Goal: Task Accomplishment & Management: Complete application form

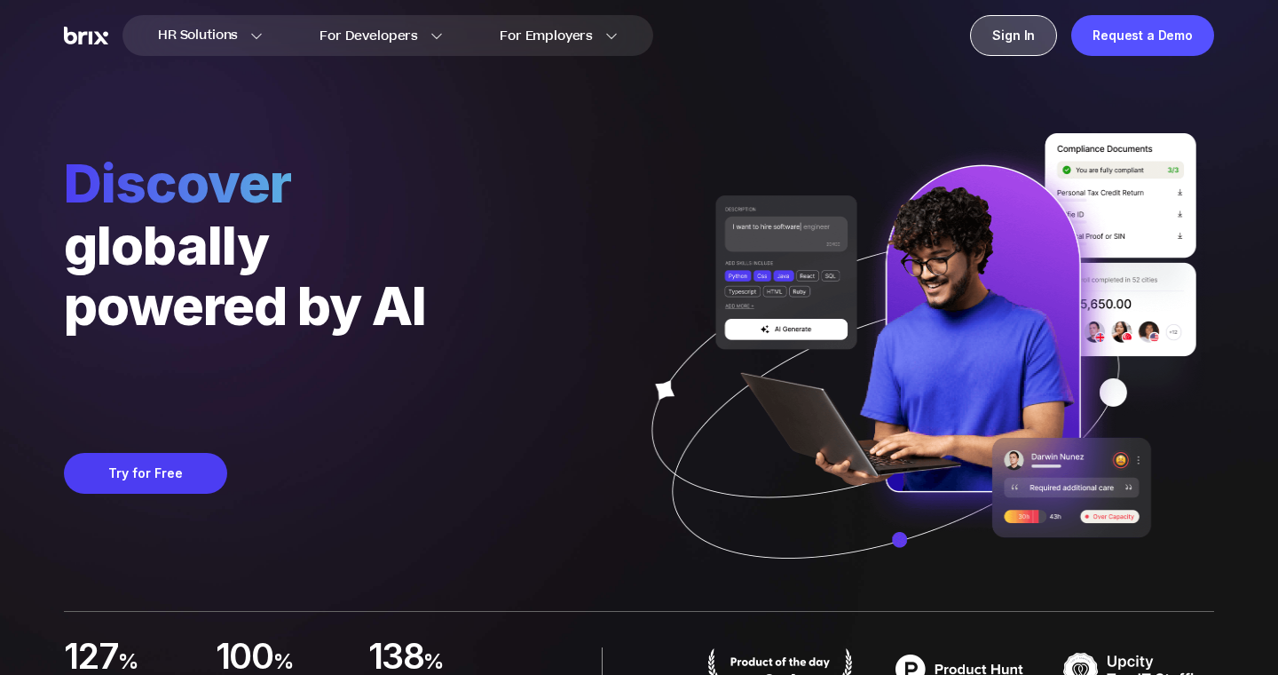
click at [1021, 28] on div "Sign In" at bounding box center [1013, 35] width 87 height 41
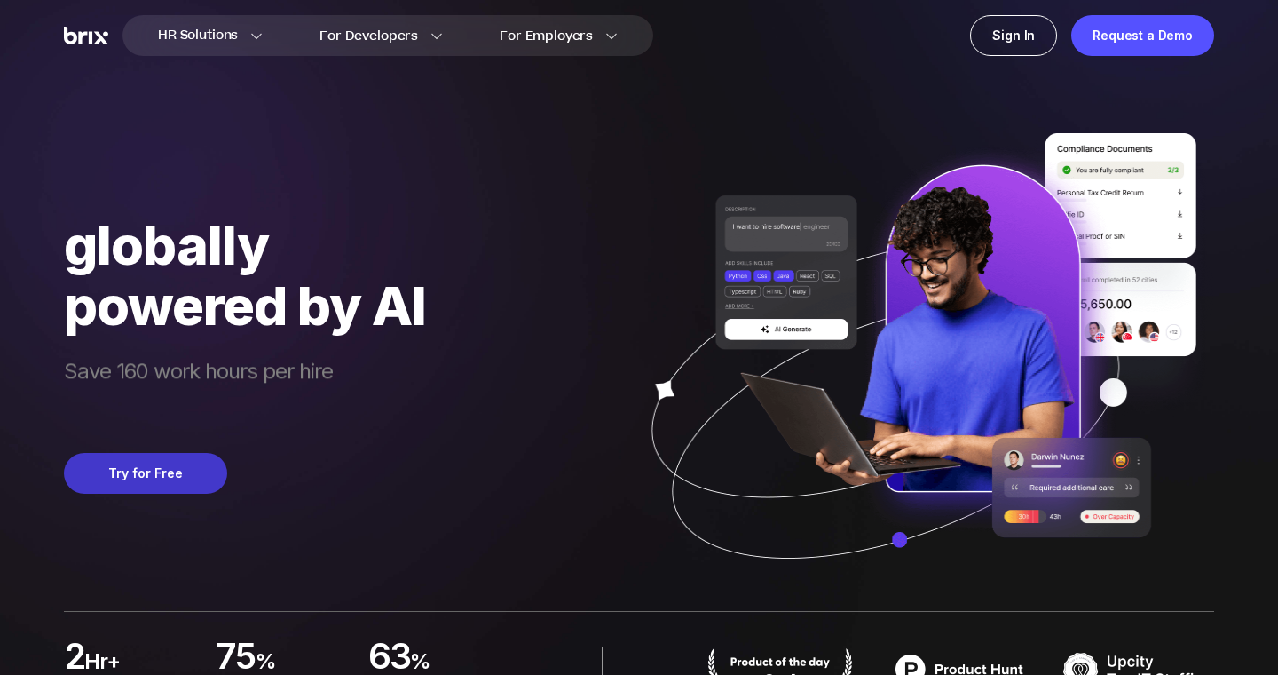
click at [159, 482] on button "Try for Free" at bounding box center [145, 473] width 163 height 41
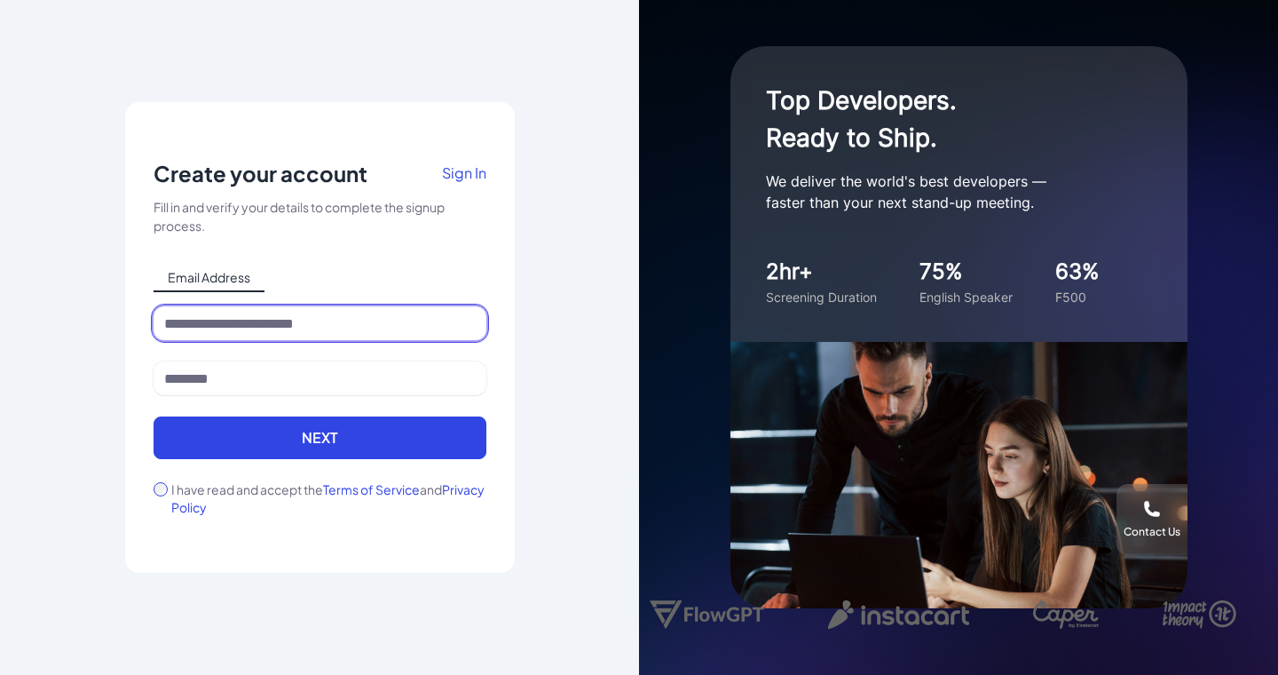
click at [281, 327] on input at bounding box center [320, 323] width 333 height 34
type input "**********"
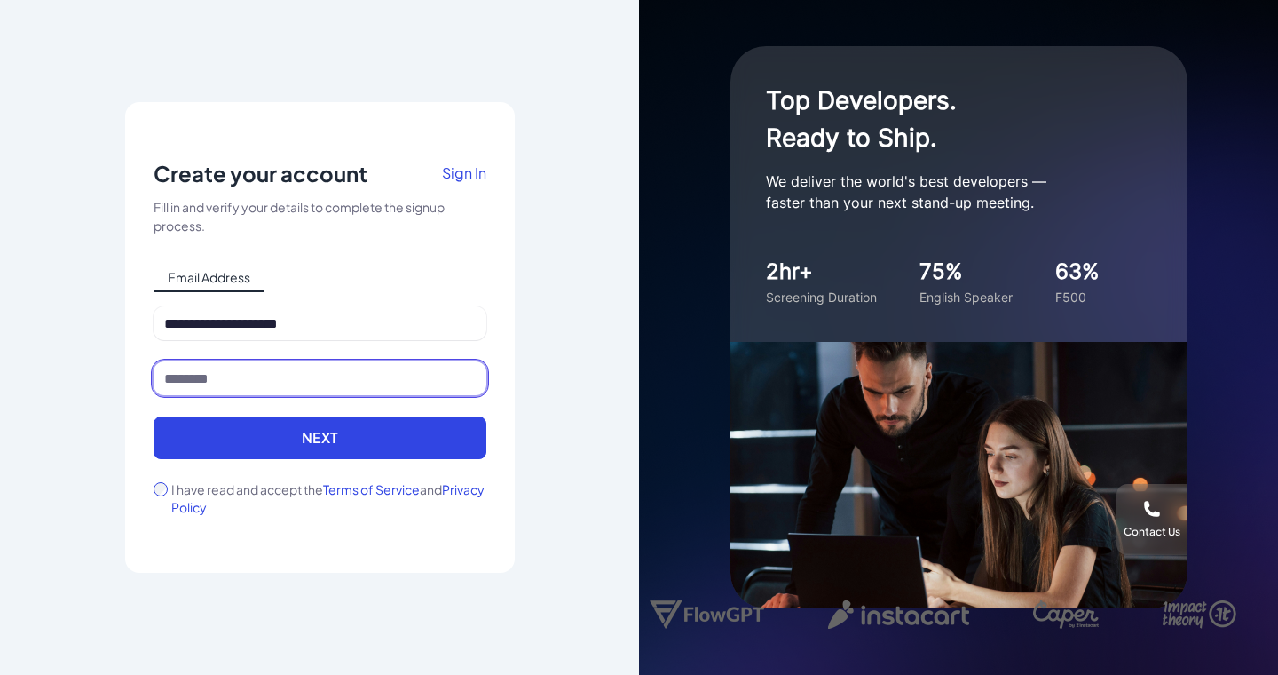
click at [258, 376] on input at bounding box center [320, 378] width 333 height 34
type input "**********"
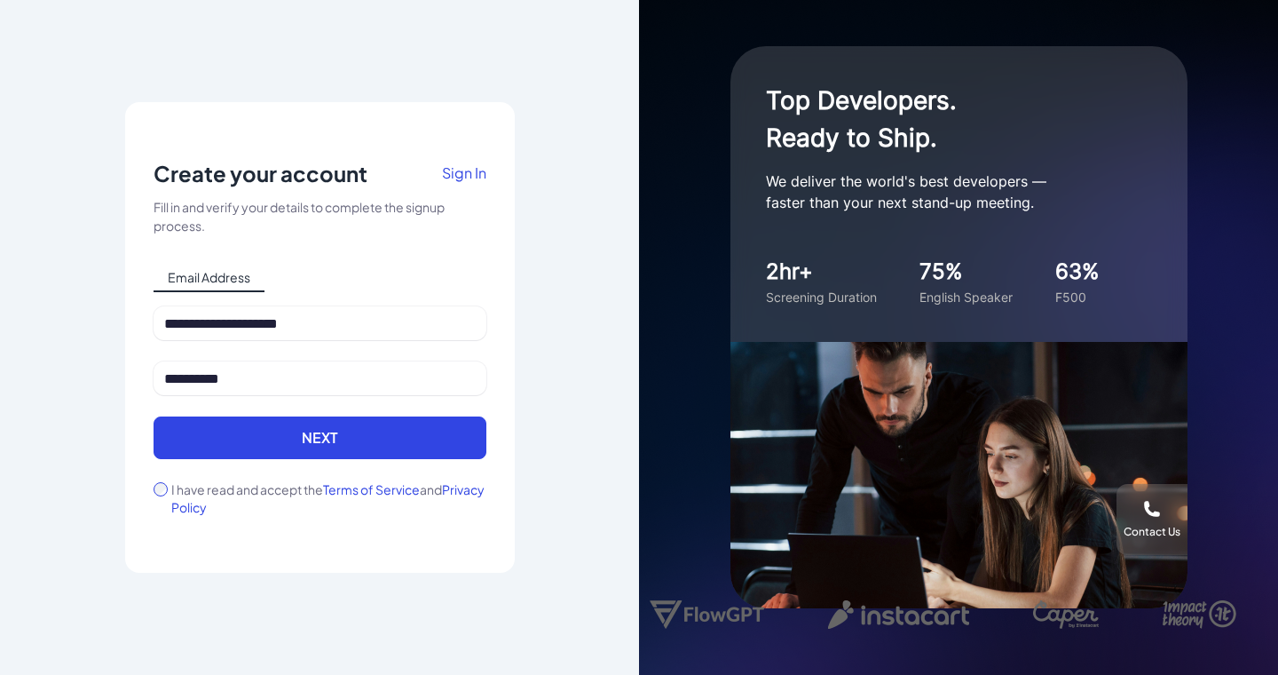
click at [221, 457] on button "Next" at bounding box center [320, 437] width 333 height 43
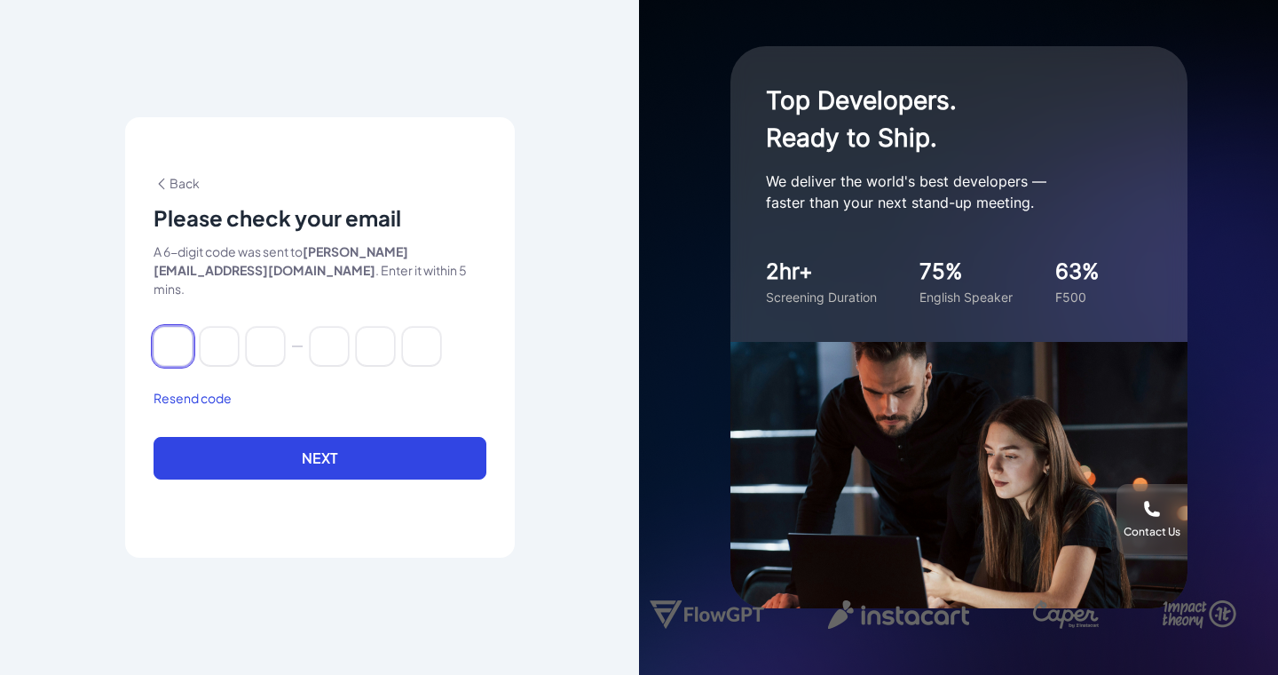
click at [187, 332] on input at bounding box center [173, 346] width 39 height 39
type input "*"
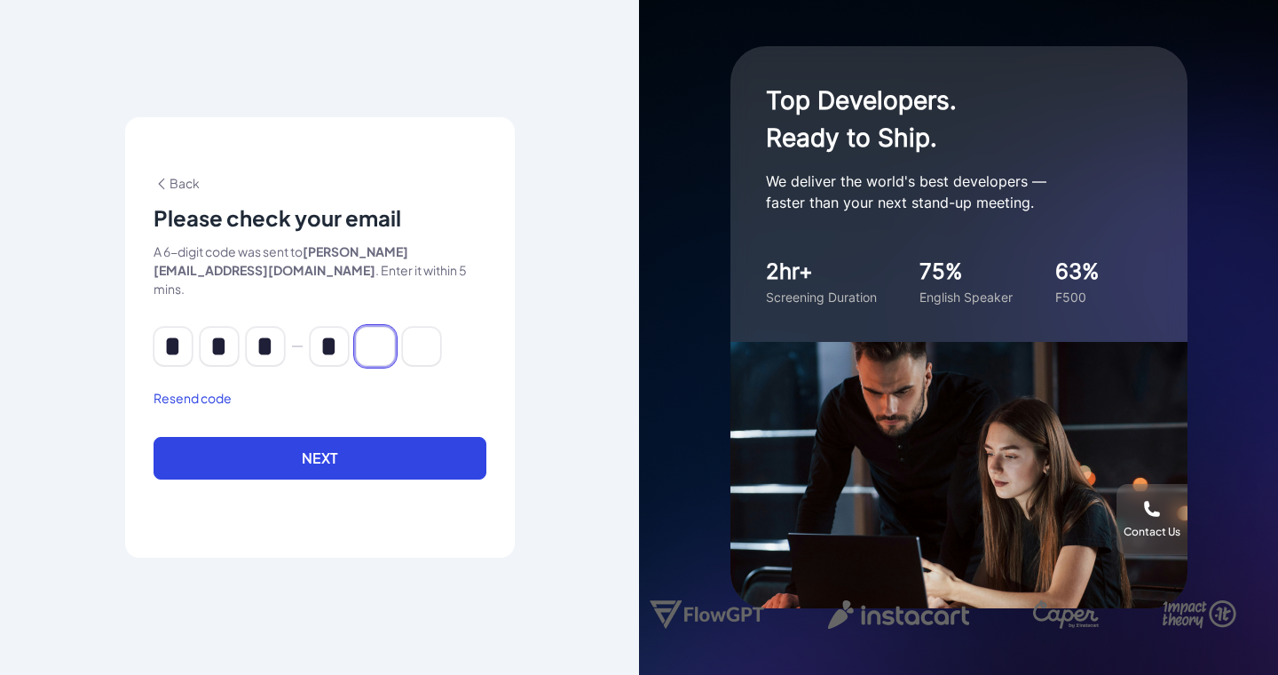
type input "*"
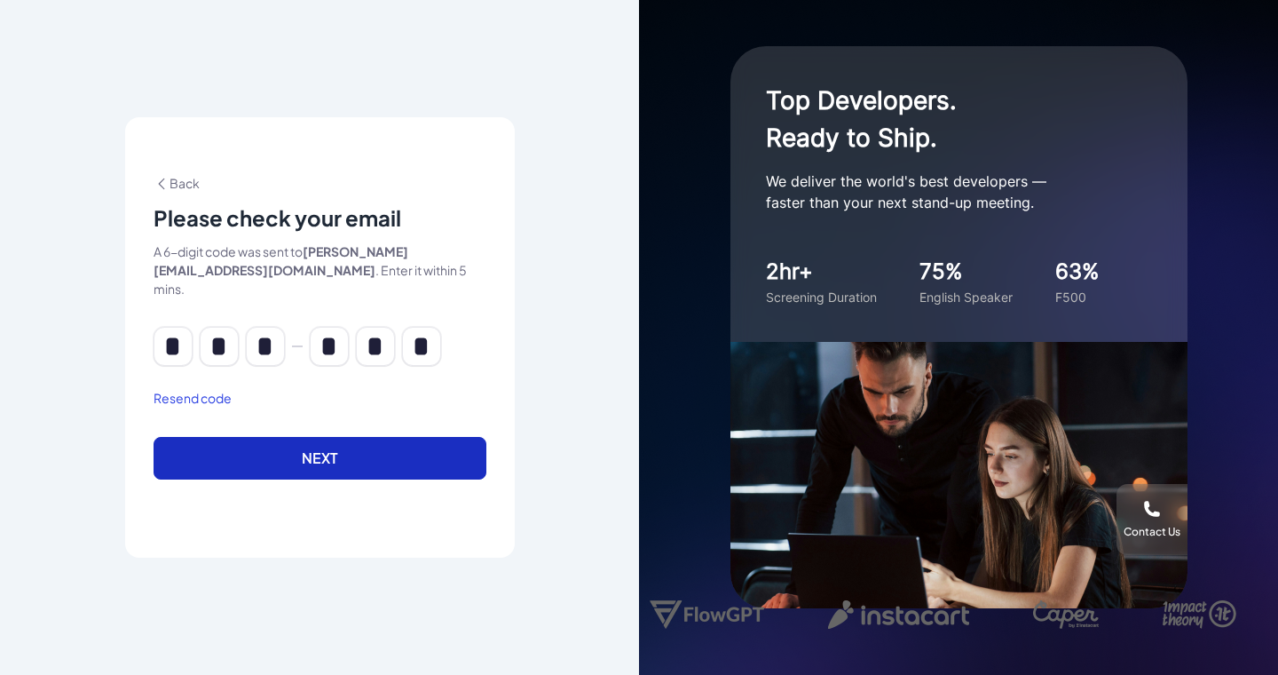
click at [335, 453] on button "Next" at bounding box center [320, 458] width 333 height 43
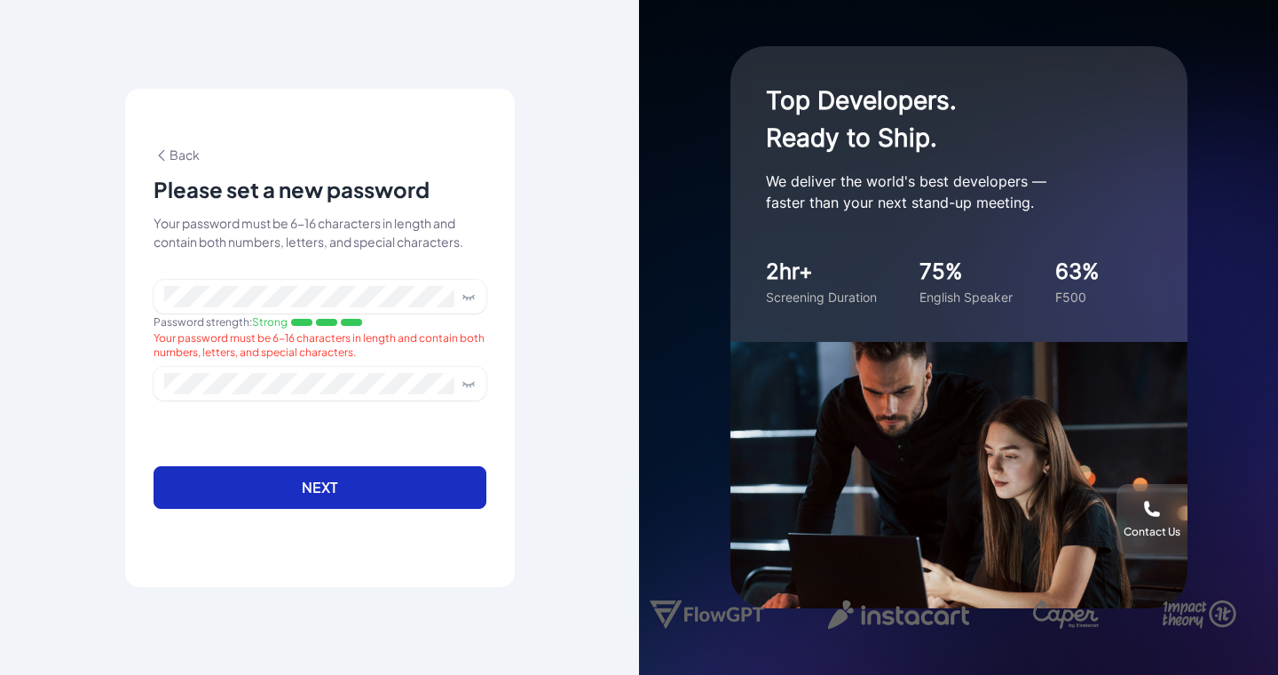
click at [301, 476] on button "Next" at bounding box center [320, 487] width 333 height 43
click at [293, 481] on button "Next" at bounding box center [320, 487] width 333 height 43
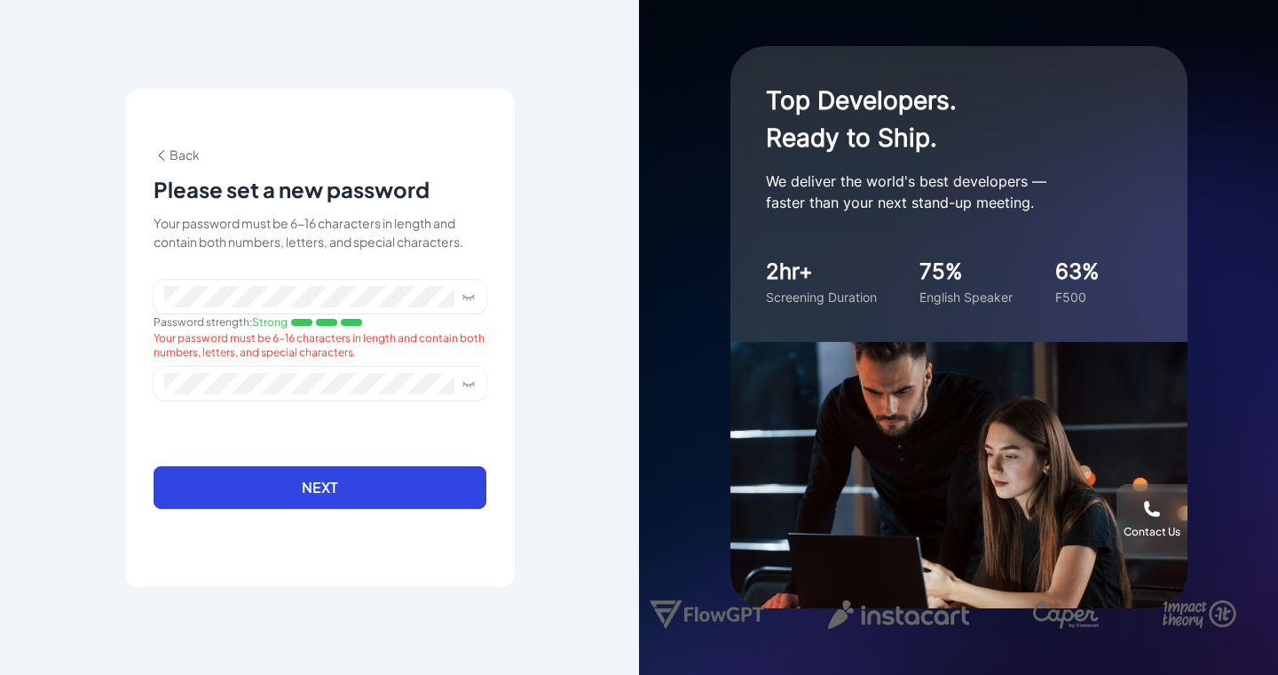
click at [468, 297] on icon at bounding box center [468, 296] width 11 height 3
click at [460, 380] on span at bounding box center [465, 383] width 21 height 14
click at [470, 384] on icon at bounding box center [468, 383] width 11 height 3
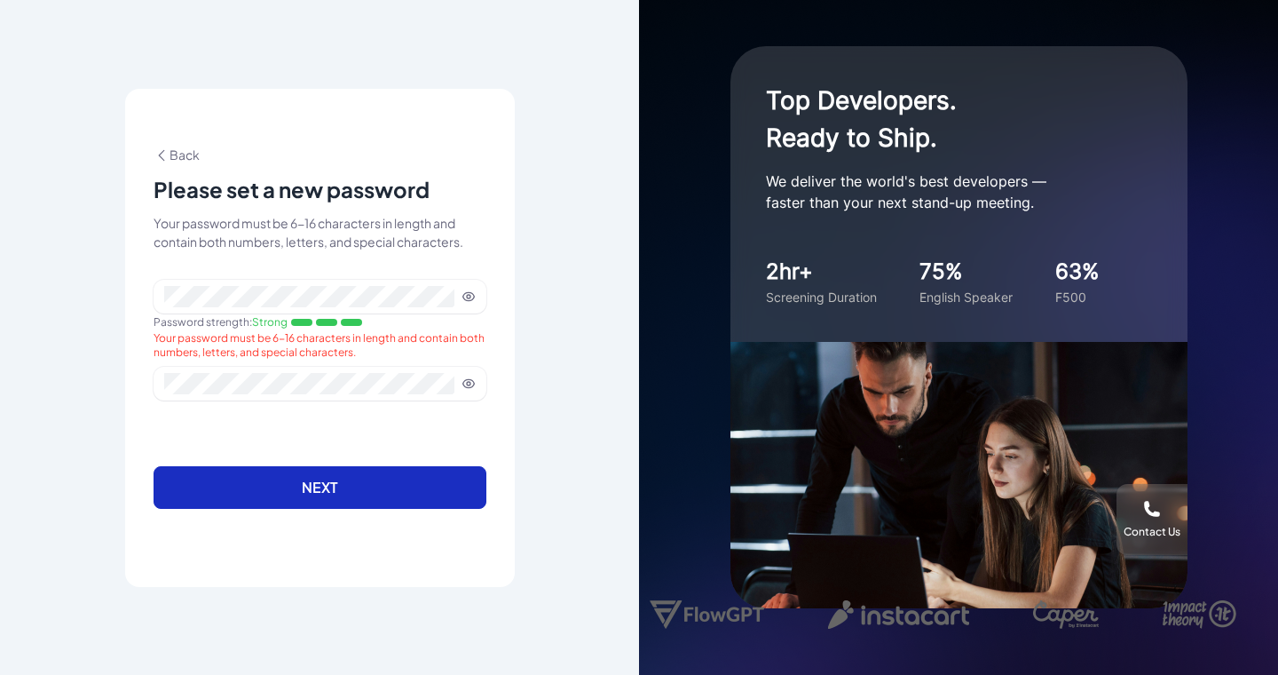
click at [308, 482] on button "Next" at bounding box center [320, 487] width 333 height 43
click at [345, 495] on button "Next" at bounding box center [320, 487] width 333 height 43
click at [423, 481] on button "Next" at bounding box center [320, 487] width 333 height 43
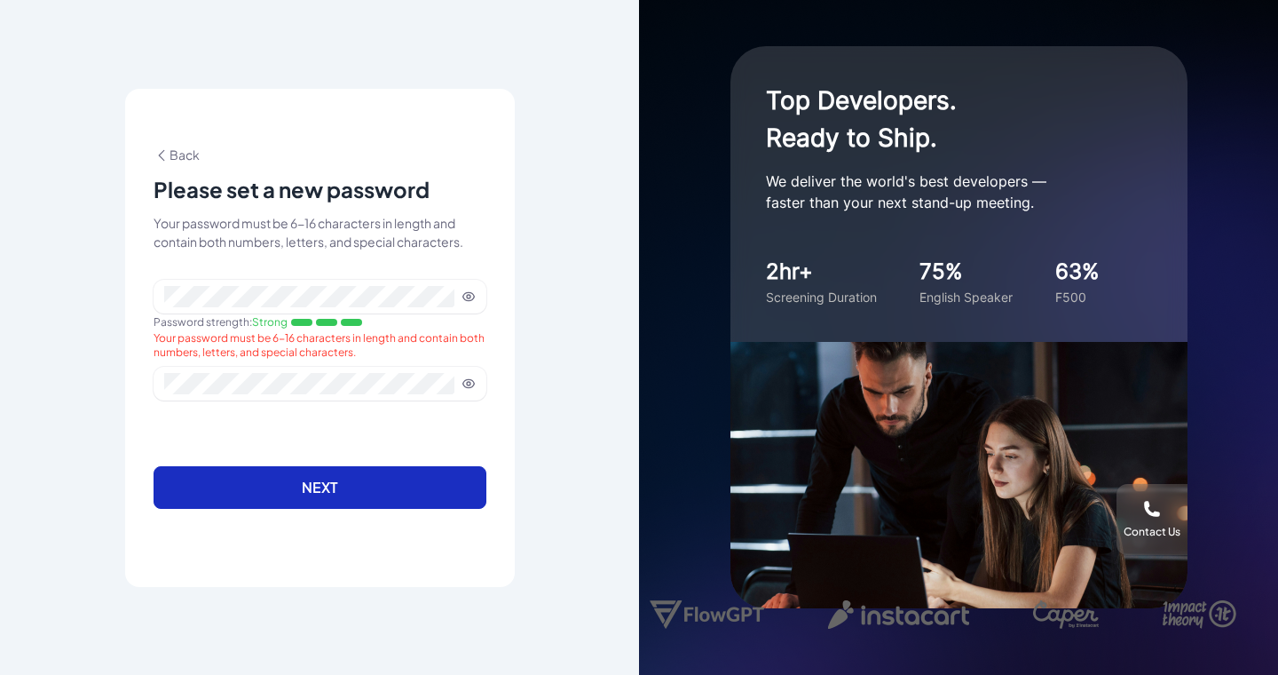
click at [423, 481] on button "Next" at bounding box center [320, 487] width 333 height 43
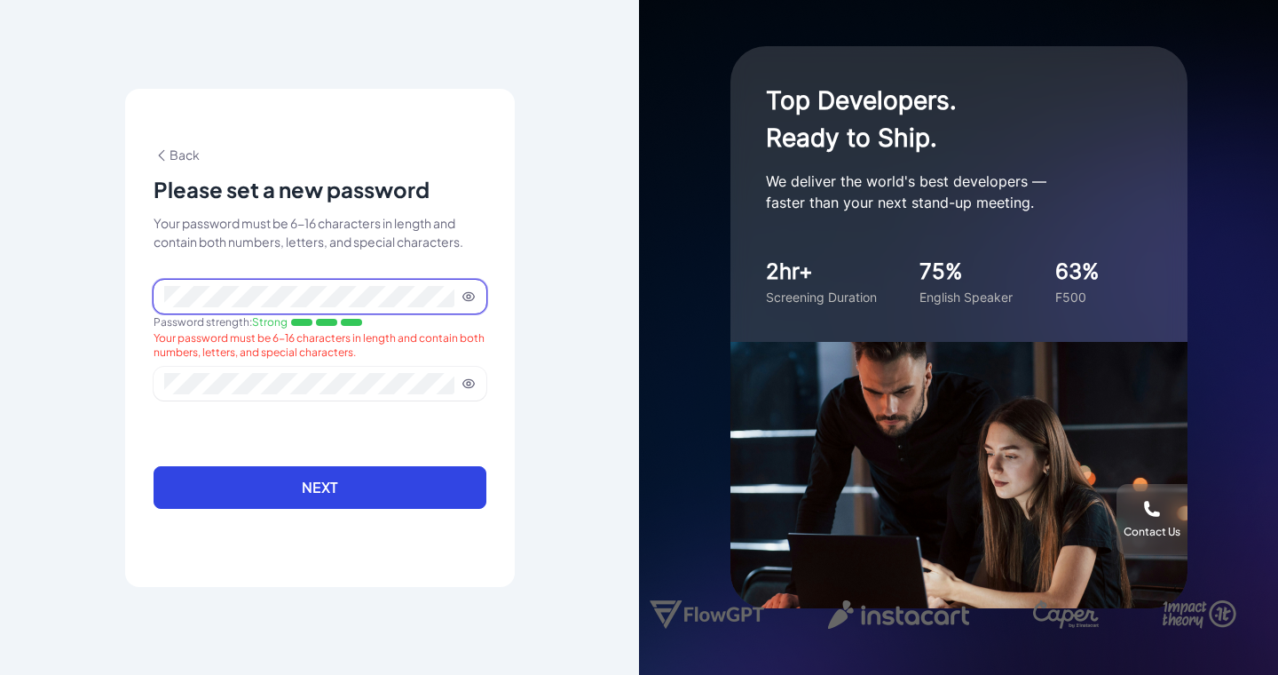
click at [469, 306] on span at bounding box center [320, 297] width 333 height 34
click at [470, 295] on icon at bounding box center [469, 297] width 4 height 4
click at [472, 382] on icon at bounding box center [469, 383] width 12 height 8
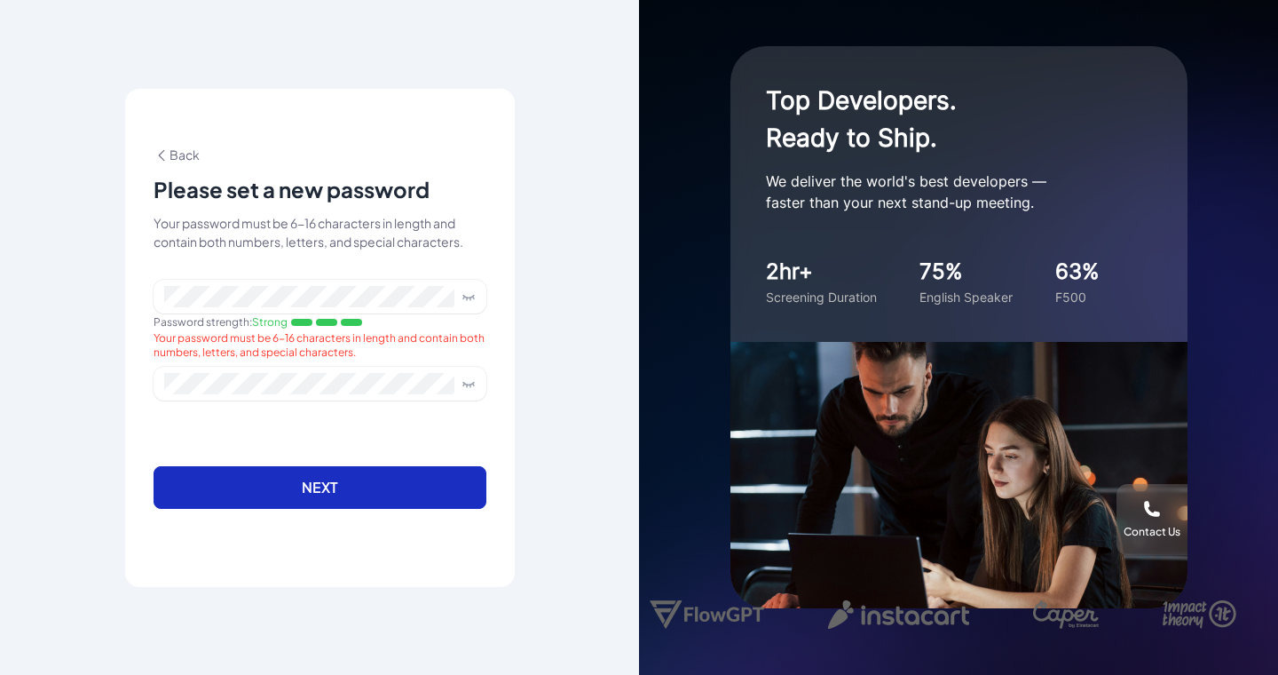
click at [404, 488] on button "Next" at bounding box center [320, 487] width 333 height 43
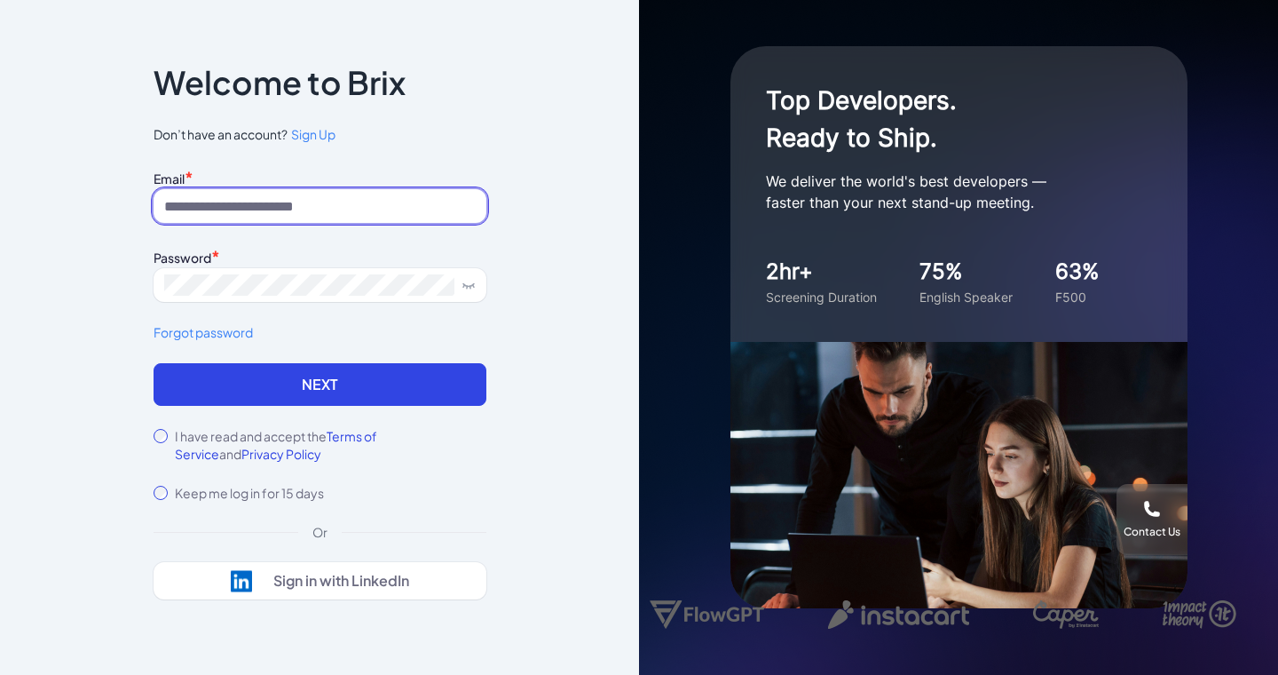
click at [295, 198] on input at bounding box center [320, 206] width 333 height 34
type input "**********"
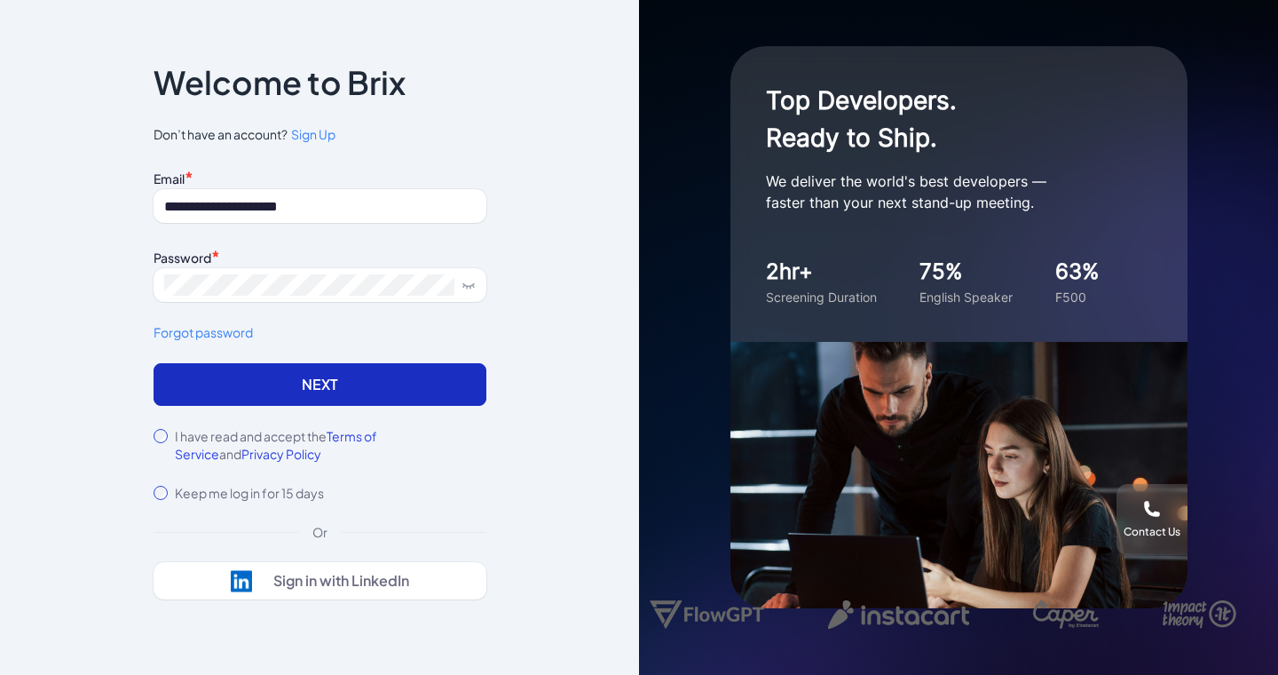
click at [443, 384] on button "Next" at bounding box center [320, 384] width 333 height 43
click at [467, 373] on button "Next" at bounding box center [320, 384] width 333 height 43
click at [384, 391] on button "Next" at bounding box center [320, 384] width 333 height 43
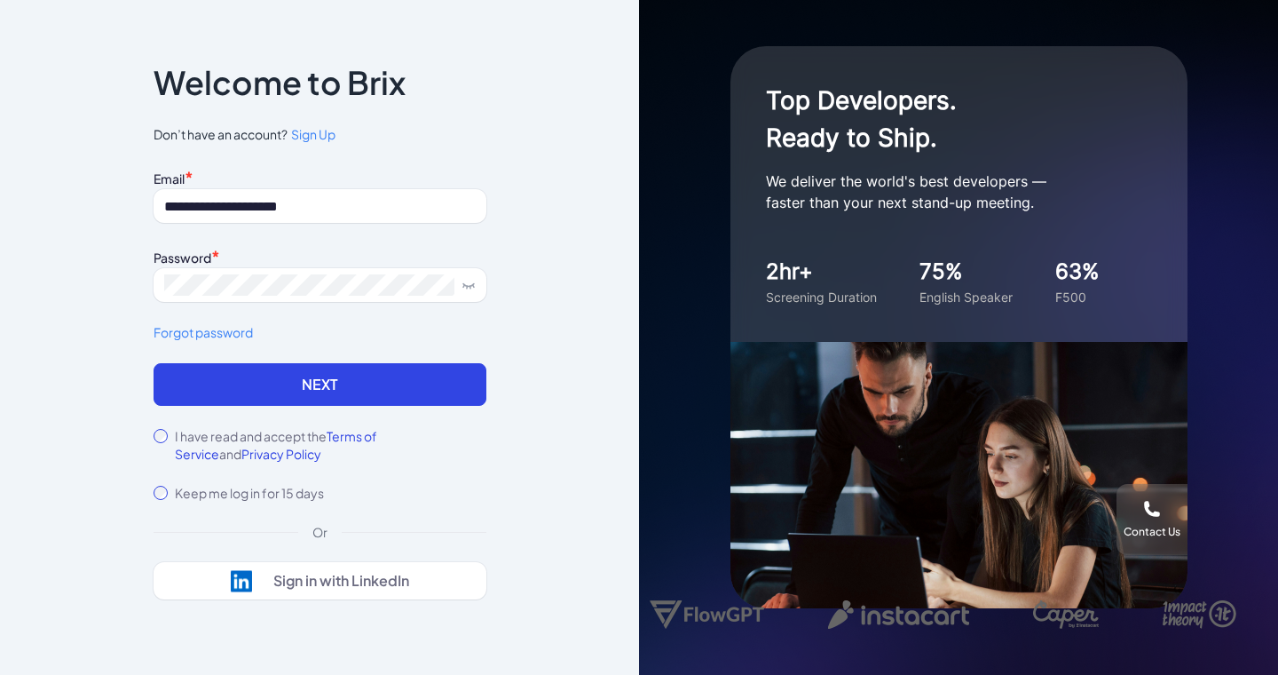
click at [274, 86] on p "Welcome to Brix" at bounding box center [280, 82] width 252 height 28
click at [912, 116] on h1 "Top Developers. Ready to Ship." at bounding box center [943, 119] width 355 height 75
click at [803, 250] on div "Top Developers. Ready to Ship. We deliver the world's best developers — faster …" at bounding box center [959, 194] width 457 height 296
click at [326, 138] on span "Sign Up" at bounding box center [313, 134] width 44 height 16
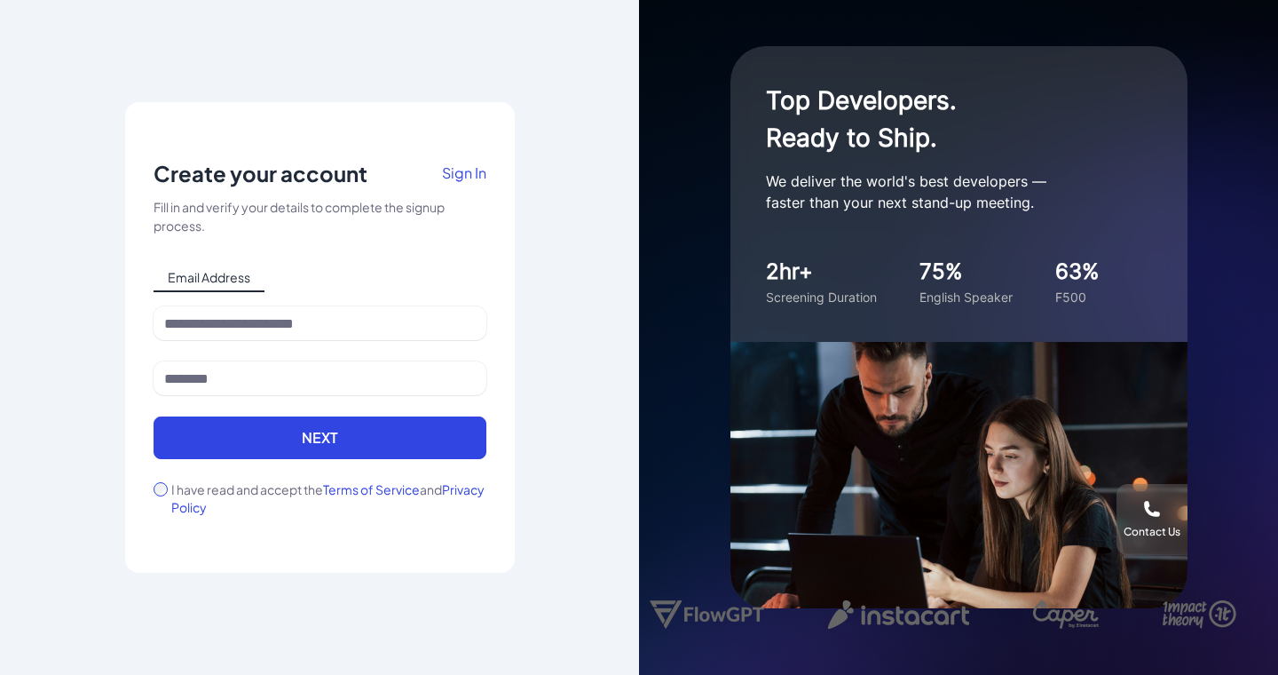
click at [314, 187] on div "Create your account Sign In" at bounding box center [320, 178] width 333 height 39
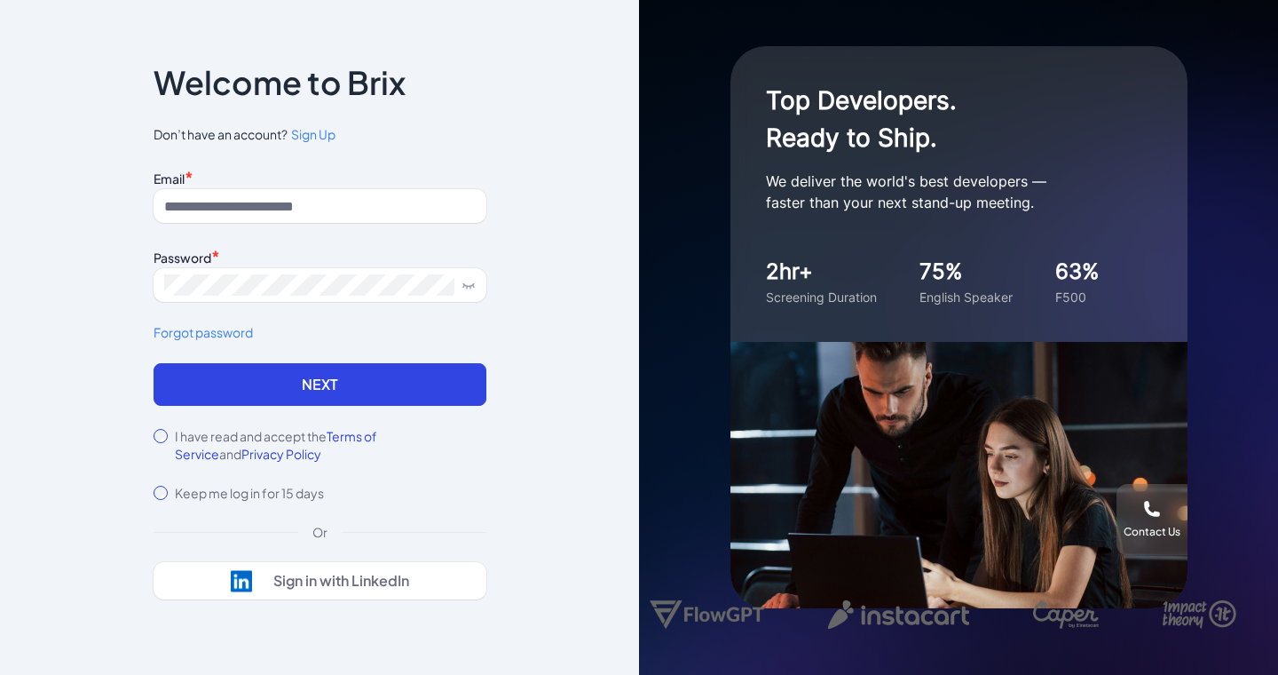
click at [502, 52] on div "Notice To proceed, please agree to the Terms of Service and Privary Policy . Ca…" at bounding box center [320, 338] width 390 height 652
click at [555, 249] on div "Notice To proceed, please agree to the Terms of Service and Privary Policy . Ca…" at bounding box center [319, 337] width 639 height 675
